Goal: Information Seeking & Learning: Learn about a topic

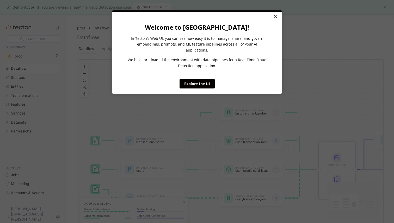
click at [275, 16] on link "×" at bounding box center [275, 16] width 9 height 9
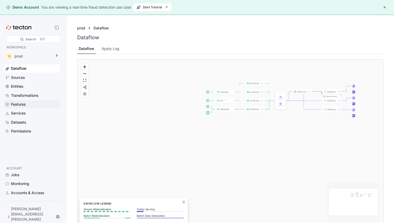
click at [19, 105] on div "Features" at bounding box center [18, 105] width 15 height 6
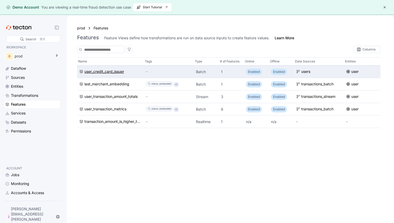
click at [101, 70] on div "user_credit_card_issuer" at bounding box center [104, 72] width 40 height 6
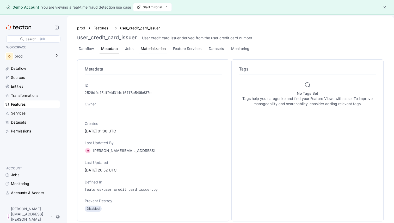
click at [153, 45] on div "Materialization" at bounding box center [153, 49] width 28 height 10
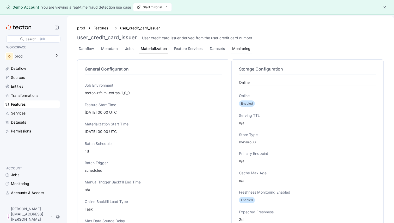
click at [252, 50] on div "Monitoring" at bounding box center [241, 49] width 21 height 10
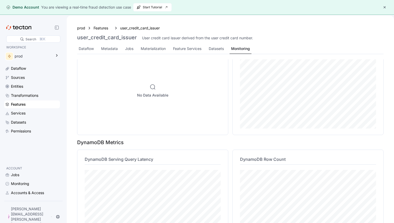
scroll to position [61, 0]
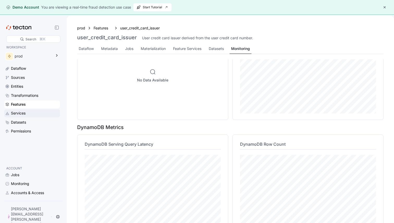
click at [28, 111] on div "Services" at bounding box center [35, 113] width 48 height 6
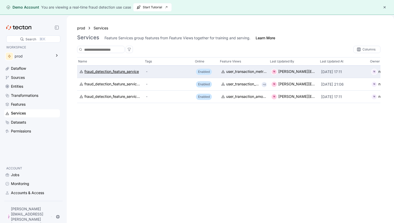
click at [104, 69] on div "fraud_detection_feature_service" at bounding box center [111, 72] width 54 height 6
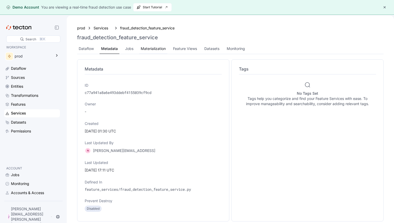
click at [164, 48] on div "Materialization" at bounding box center [153, 49] width 25 height 6
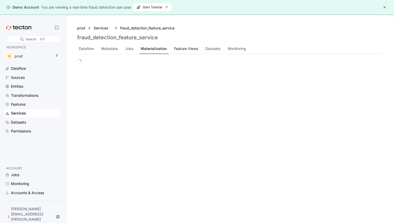
click at [184, 51] on div "Feature Views" at bounding box center [186, 49] width 24 height 6
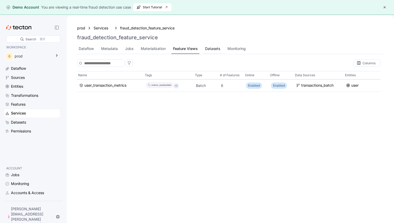
click at [220, 52] on div "Datasets" at bounding box center [212, 49] width 18 height 10
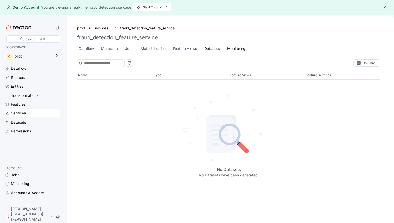
click at [237, 52] on div "Monitoring" at bounding box center [236, 49] width 21 height 10
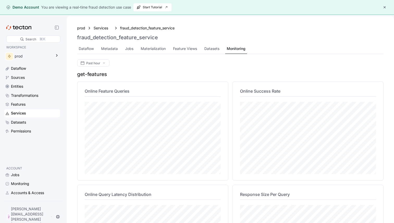
click at [232, 31] on div "prod Services fraud_detection_feature_service" at bounding box center [230, 28] width 306 height 6
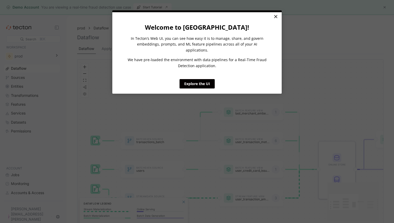
click at [276, 18] on link "×" at bounding box center [275, 16] width 9 height 9
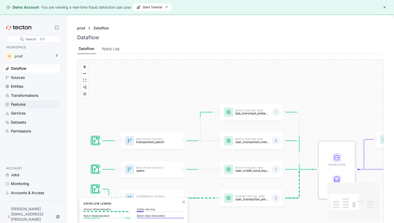
click at [17, 103] on div "Features" at bounding box center [18, 105] width 15 height 6
